Goal: Task Accomplishment & Management: Manage account settings

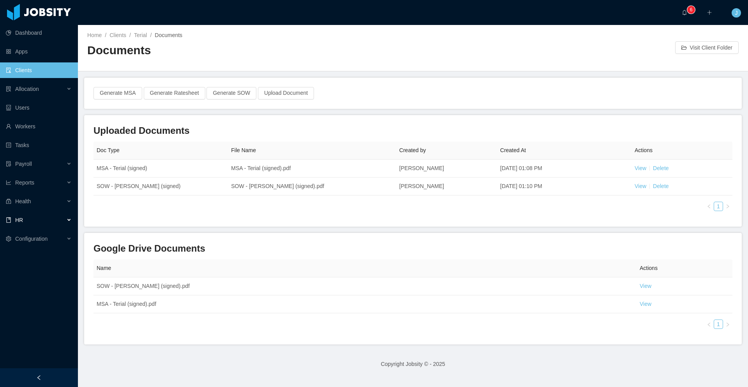
click at [63, 221] on div "HR" at bounding box center [39, 220] width 78 height 16
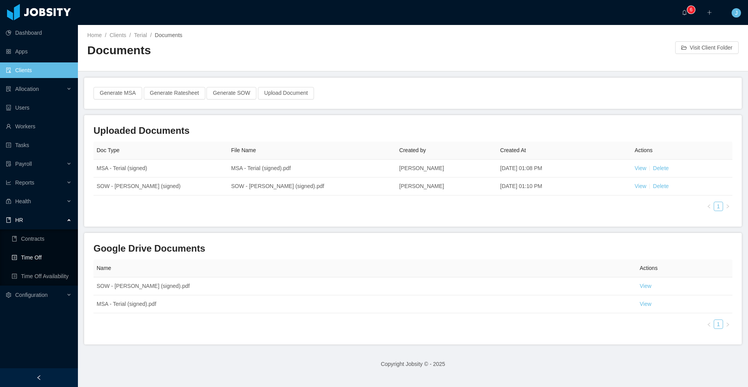
click at [43, 260] on link "Time Off" at bounding box center [42, 257] width 60 height 16
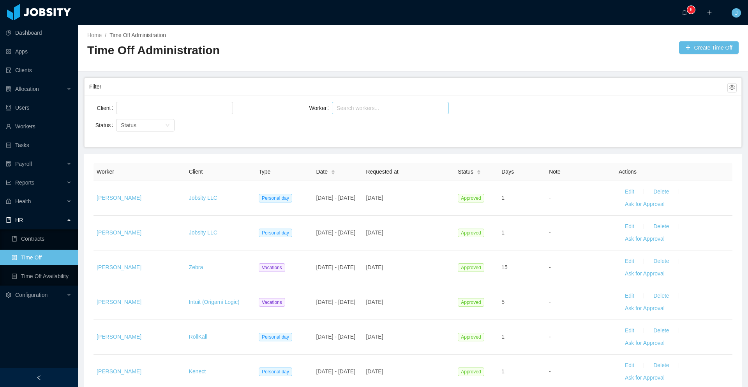
click at [353, 108] on div "Search workers..." at bounding box center [387, 108] width 101 height 8
type input "*****"
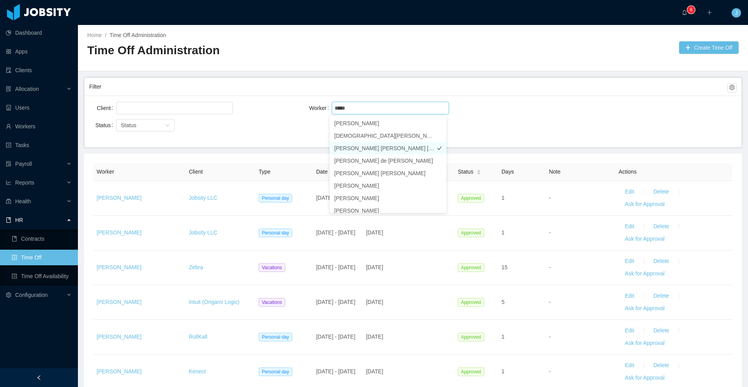
click at [374, 146] on li "[PERSON_NAME] [PERSON_NAME] [PERSON_NAME]" at bounding box center [388, 148] width 117 height 12
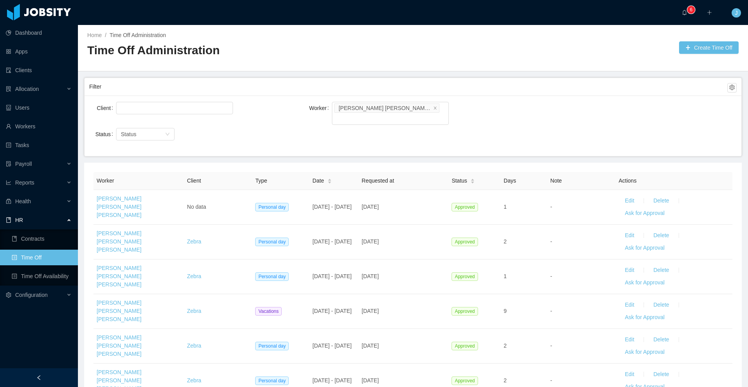
click at [508, 110] on div "Worker Search workers... [PERSON_NAME] [PERSON_NAME] [PERSON_NAME]" at bounding box center [413, 112] width 216 height 25
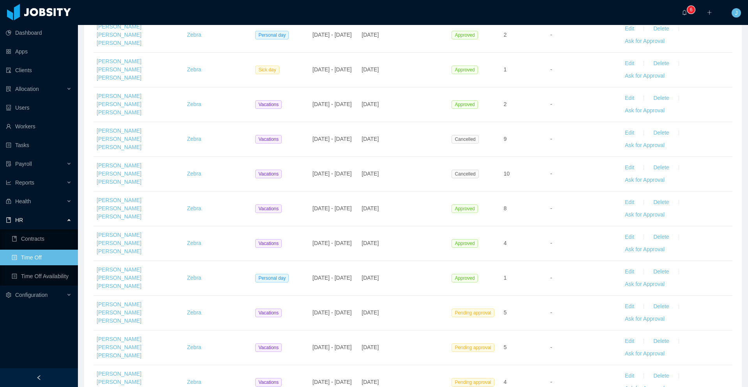
scroll to position [413, 0]
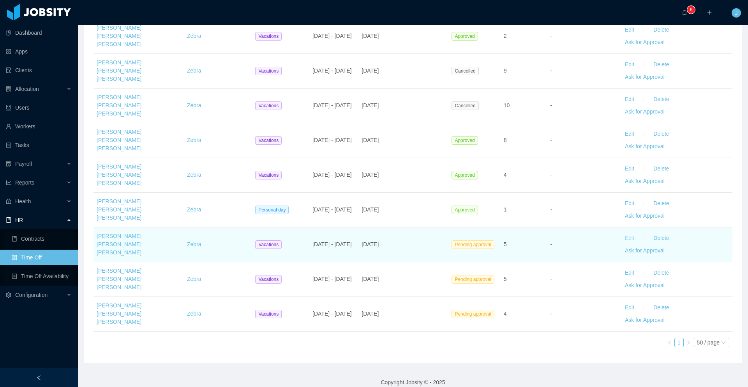
click at [625, 232] on button "Edit" at bounding box center [630, 238] width 22 height 12
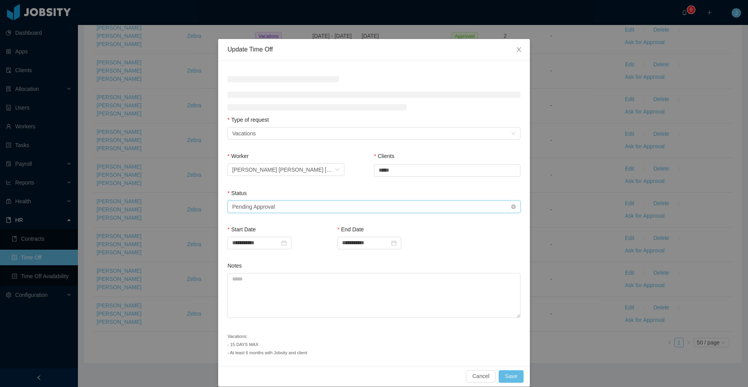
click at [303, 203] on div "Select status Pending Approval" at bounding box center [371, 207] width 279 height 12
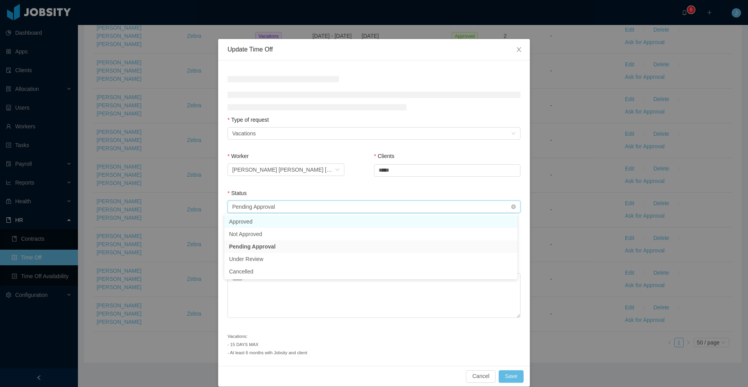
click at [283, 212] on div "Select status Pending Approval" at bounding box center [371, 207] width 279 height 12
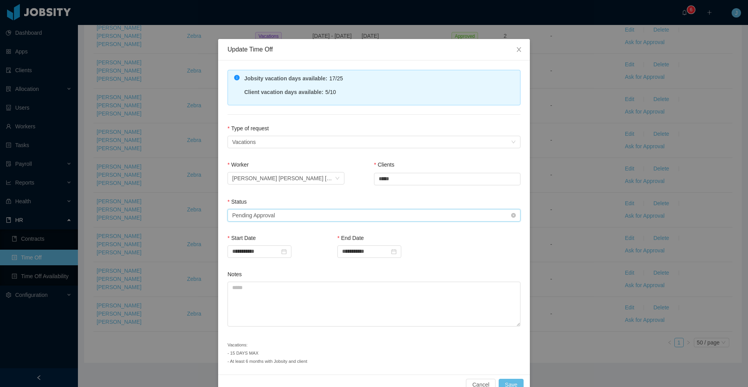
click at [289, 216] on div "Select status Pending Approval" at bounding box center [371, 215] width 279 height 12
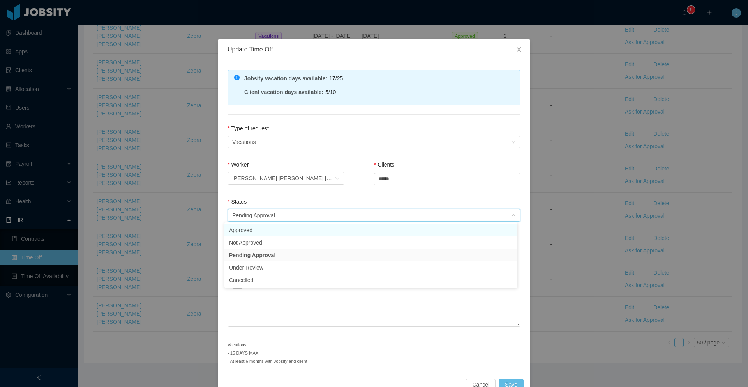
click at [274, 231] on li "Approved" at bounding box center [370, 230] width 293 height 12
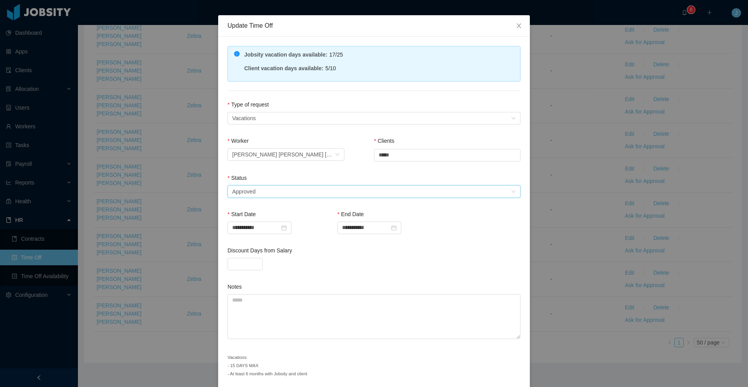
scroll to position [53, 0]
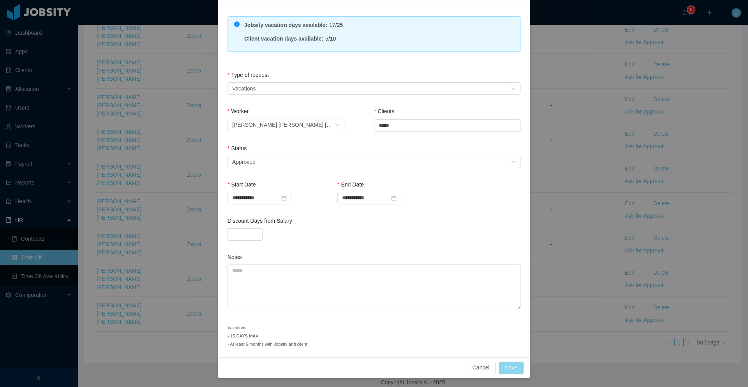
click at [514, 369] on button "Save" at bounding box center [511, 367] width 25 height 12
